Goal: Task Accomplishment & Management: Manage account settings

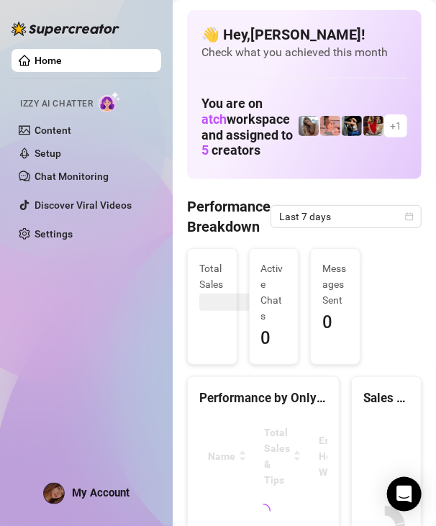
click at [93, 486] on span "My Account" at bounding box center [101, 492] width 58 height 13
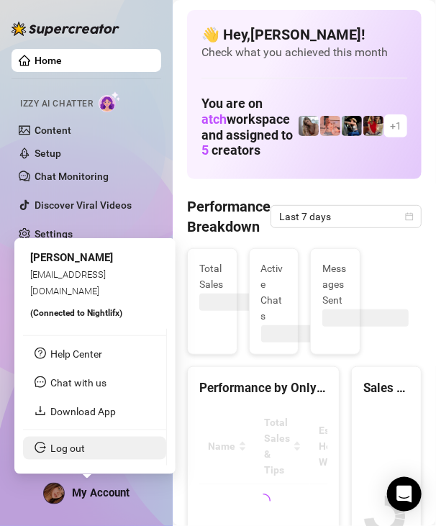
click at [75, 443] on link "Log out" at bounding box center [67, 449] width 35 height 12
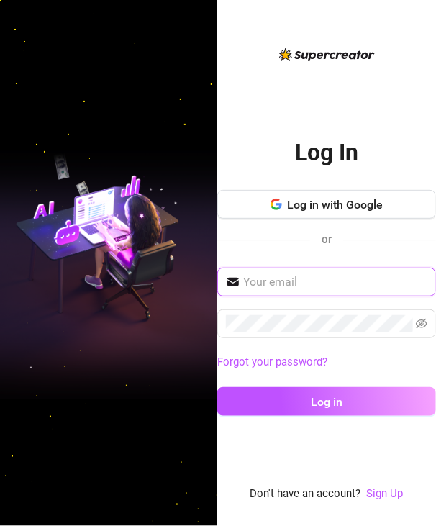
click at [263, 284] on input "text" at bounding box center [335, 281] width 184 height 17
type input "[EMAIL_ADDRESS][DOMAIN_NAME]"
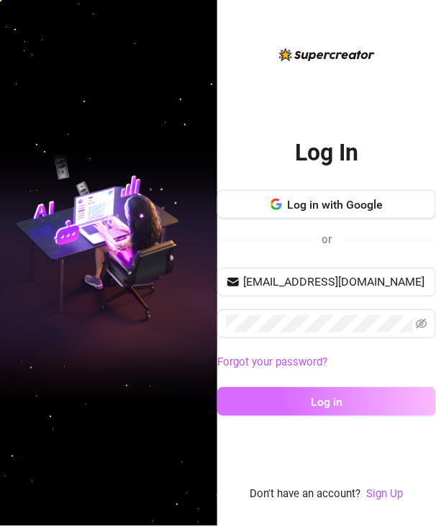
click at [293, 388] on button "Log in" at bounding box center [326, 401] width 219 height 29
